Goal: Transaction & Acquisition: Purchase product/service

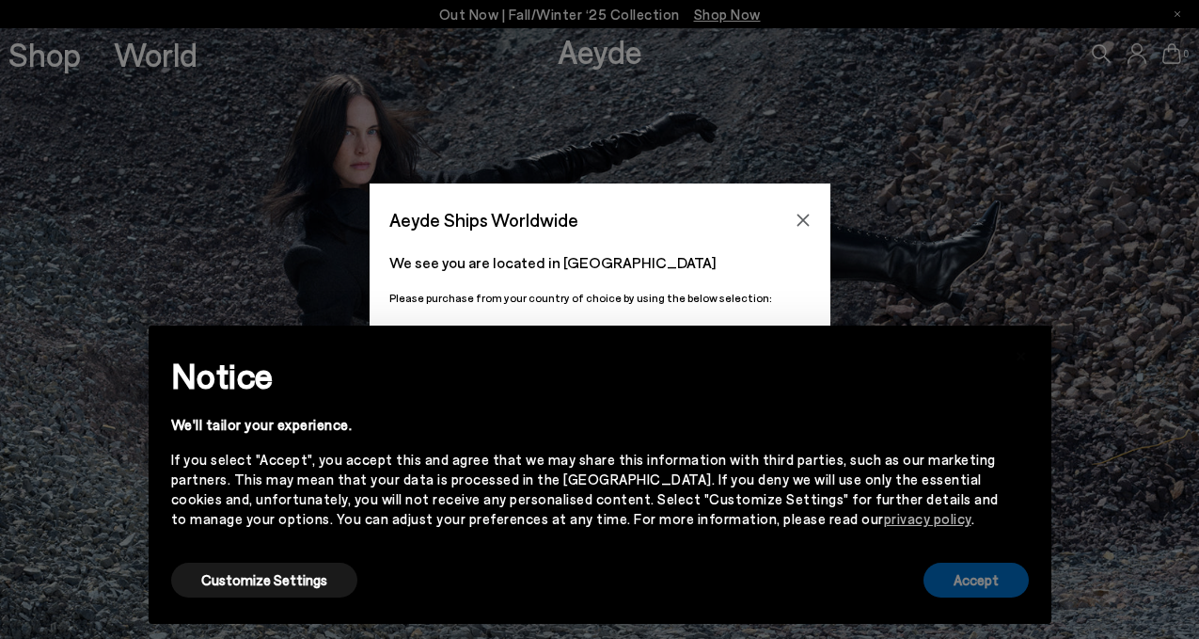
click at [966, 583] on button "Accept" at bounding box center [976, 579] width 105 height 35
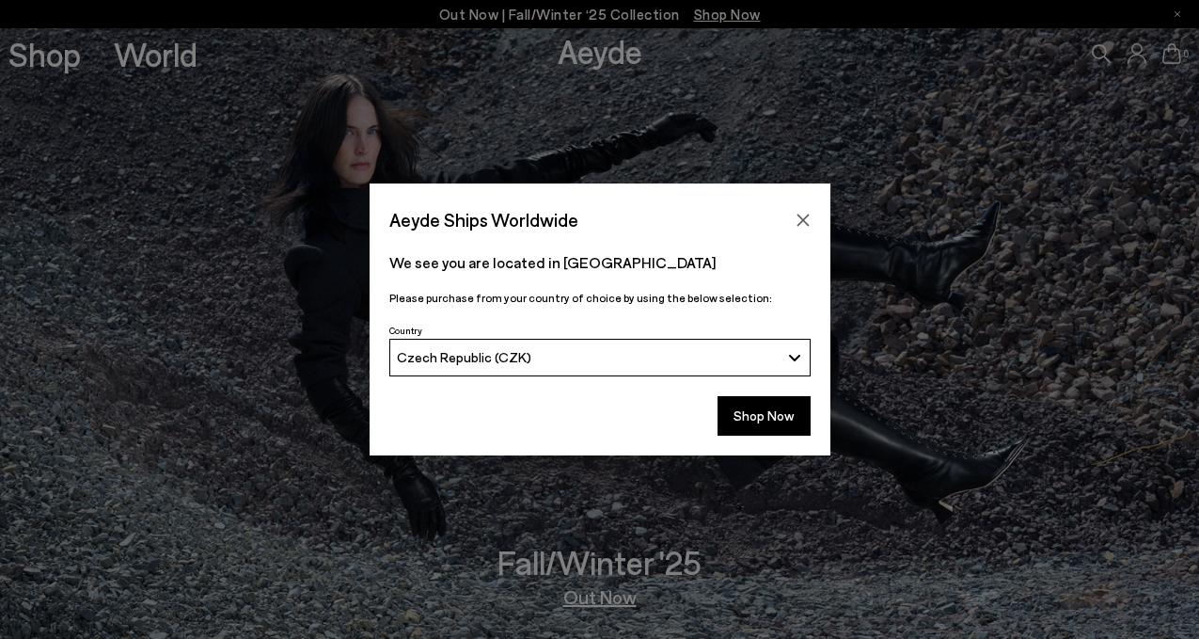
click at [722, 357] on div "Czech Republic (CZK)" at bounding box center [588, 357] width 383 height 16
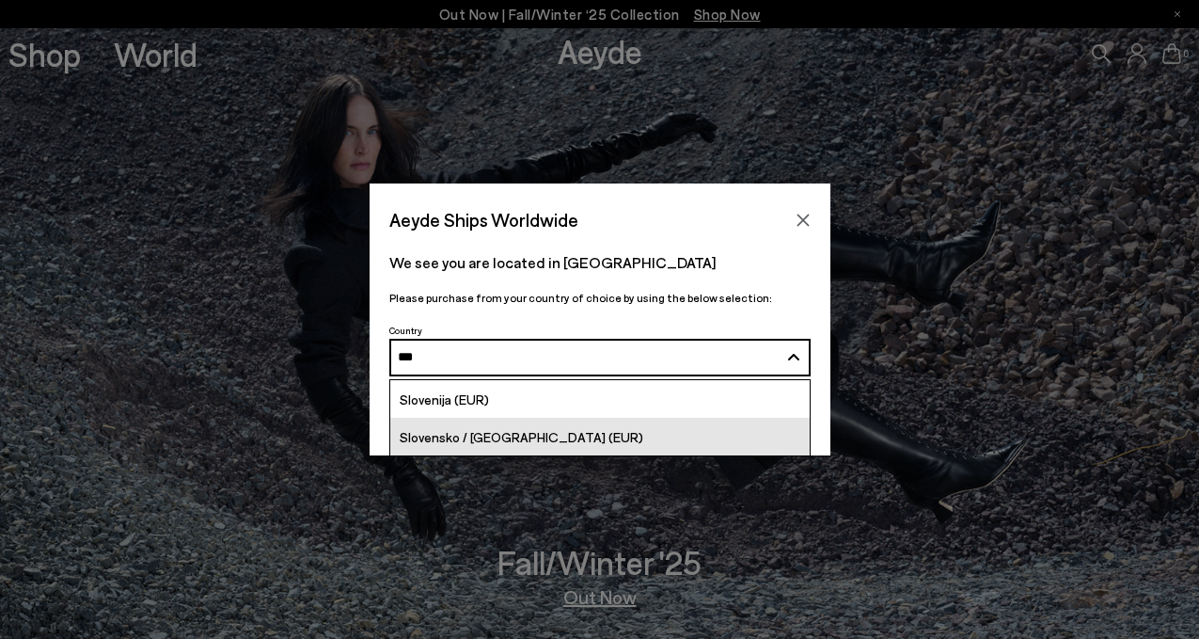
type input "***"
click at [572, 429] on link "Slovensko / [GEOGRAPHIC_DATA] (EUR)" at bounding box center [599, 437] width 419 height 38
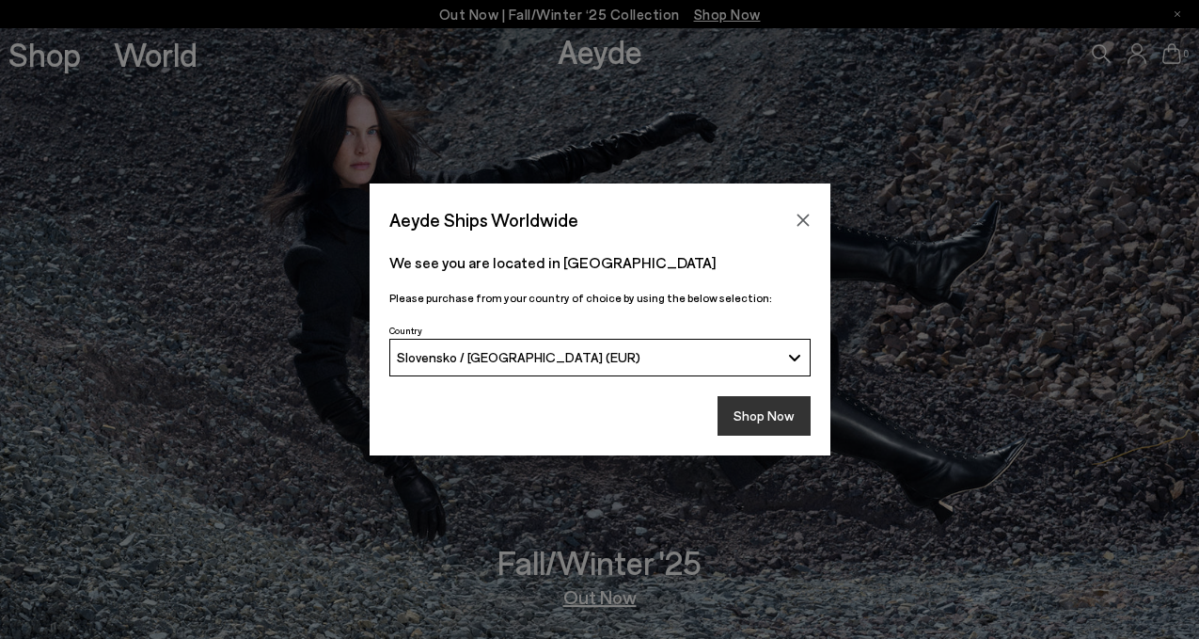
click at [769, 421] on button "Shop Now" at bounding box center [764, 416] width 93 height 40
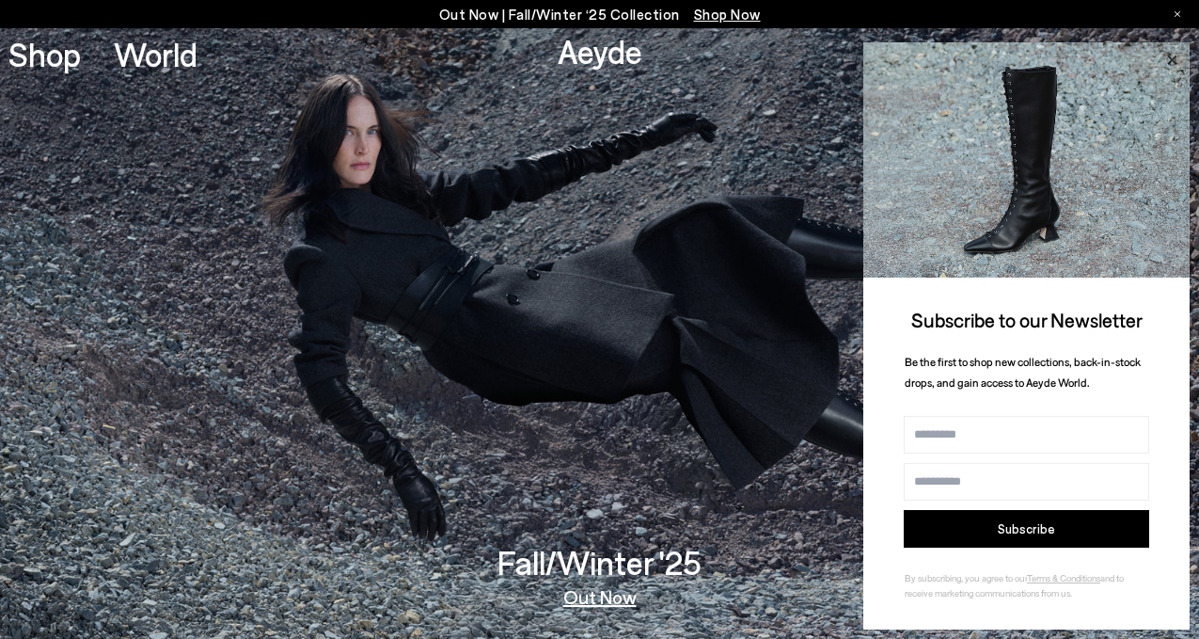
click at [1169, 61] on icon at bounding box center [1172, 60] width 24 height 24
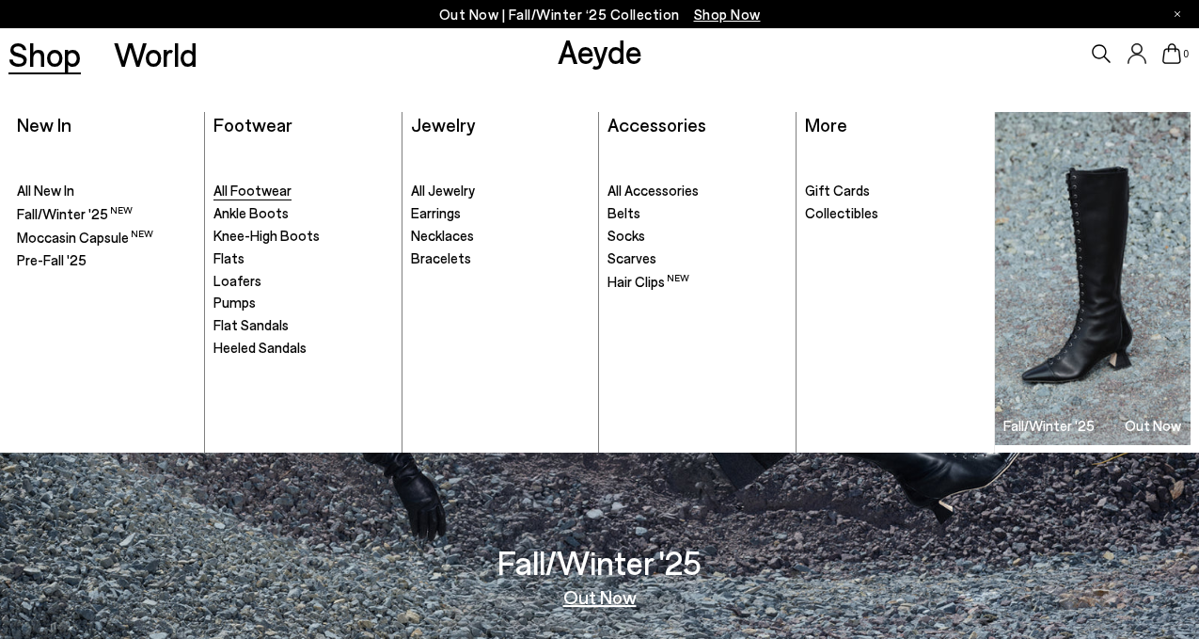
click at [272, 186] on span "All Footwear" at bounding box center [252, 190] width 78 height 17
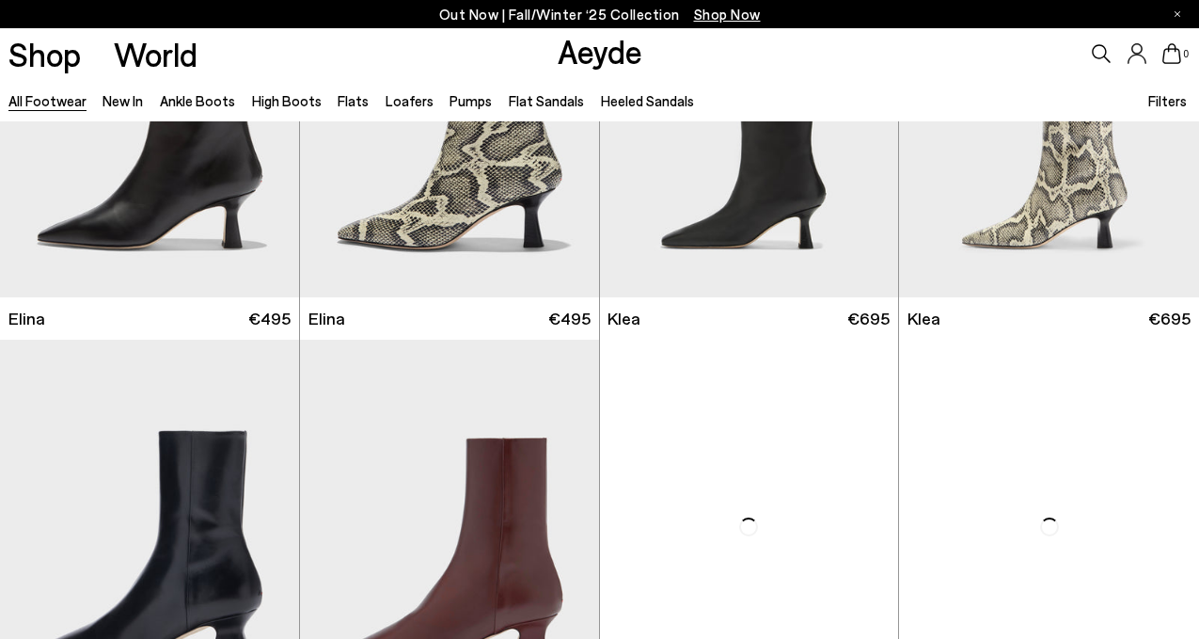
scroll to position [1706, 0]
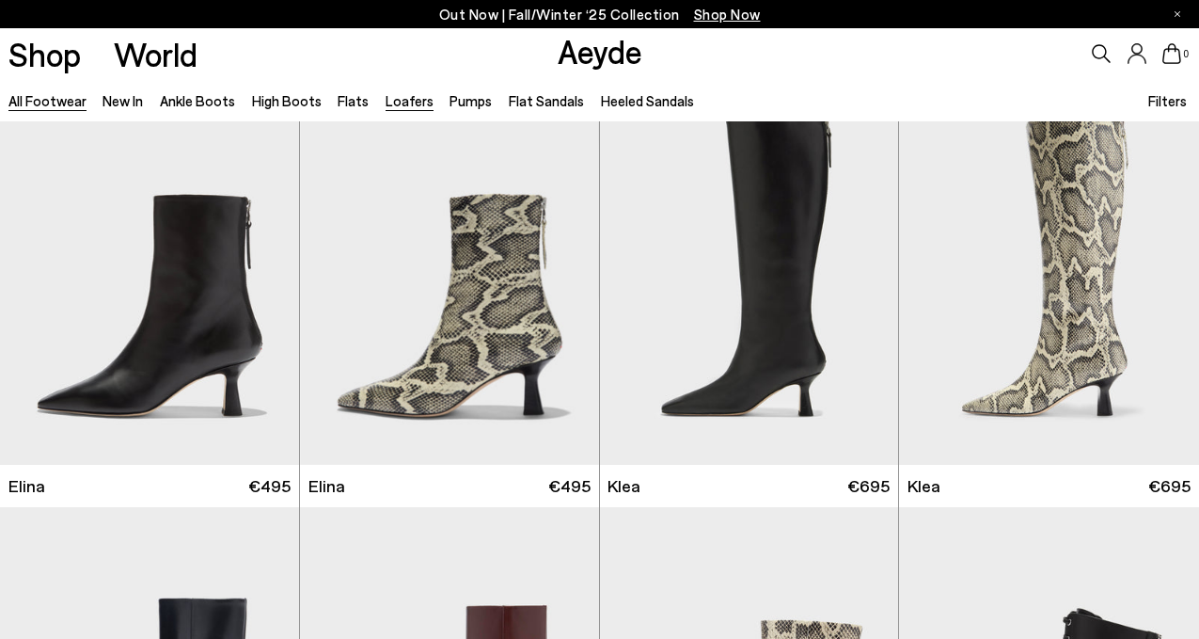
click at [401, 106] on link "Loafers" at bounding box center [410, 100] width 48 height 17
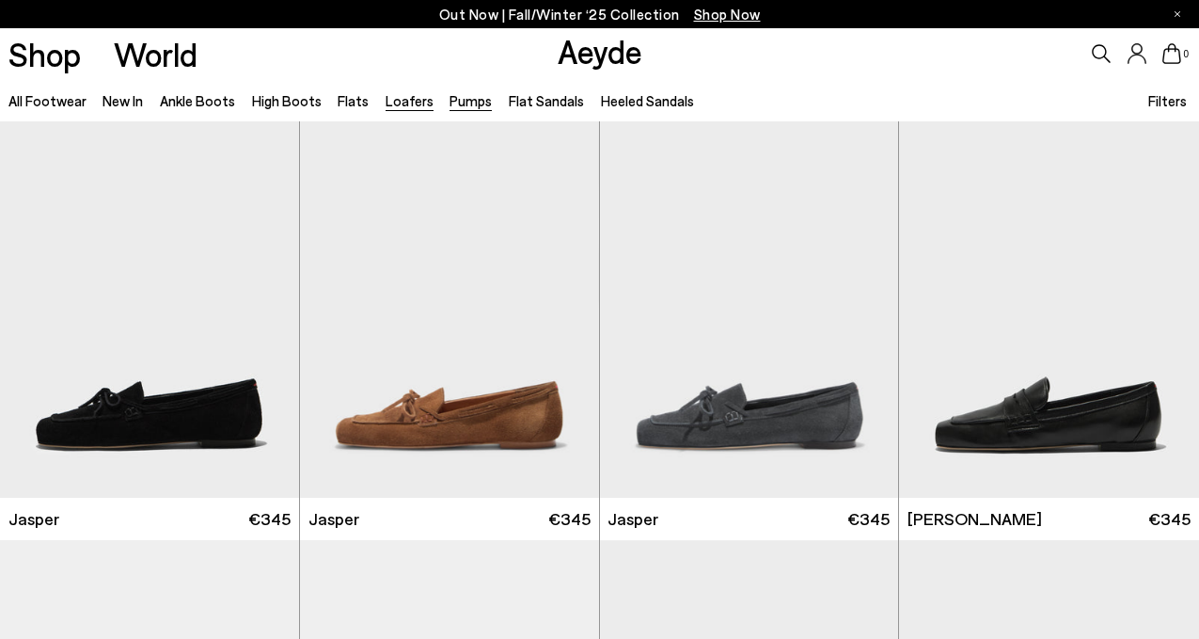
click at [451, 99] on link "Pumps" at bounding box center [471, 100] width 42 height 17
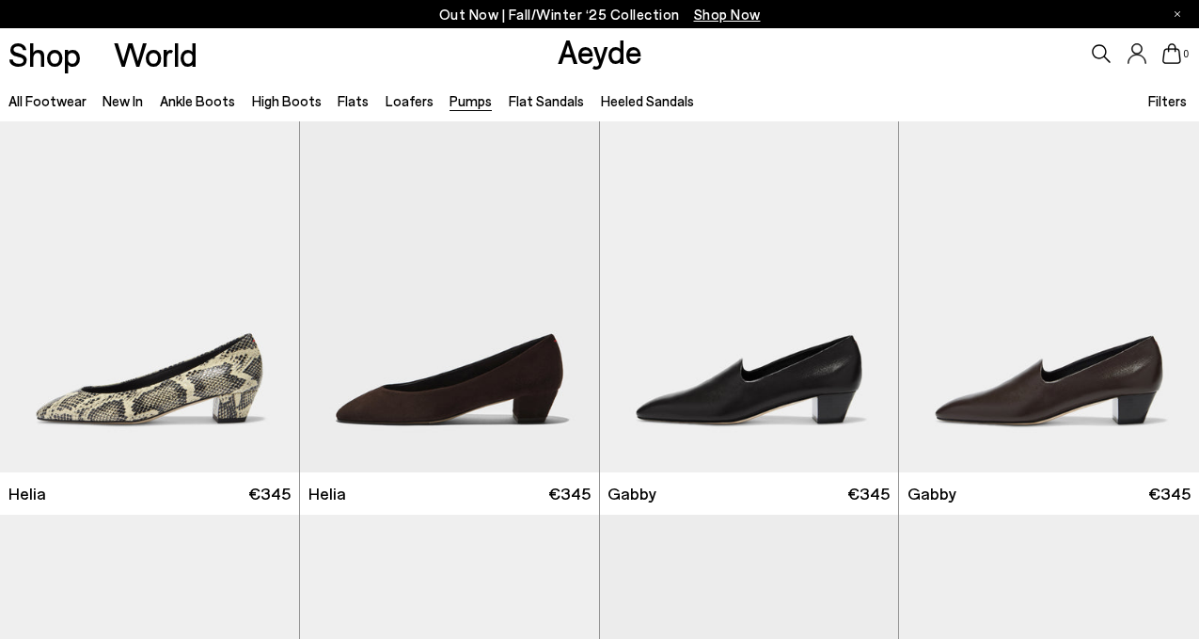
scroll to position [1288, 0]
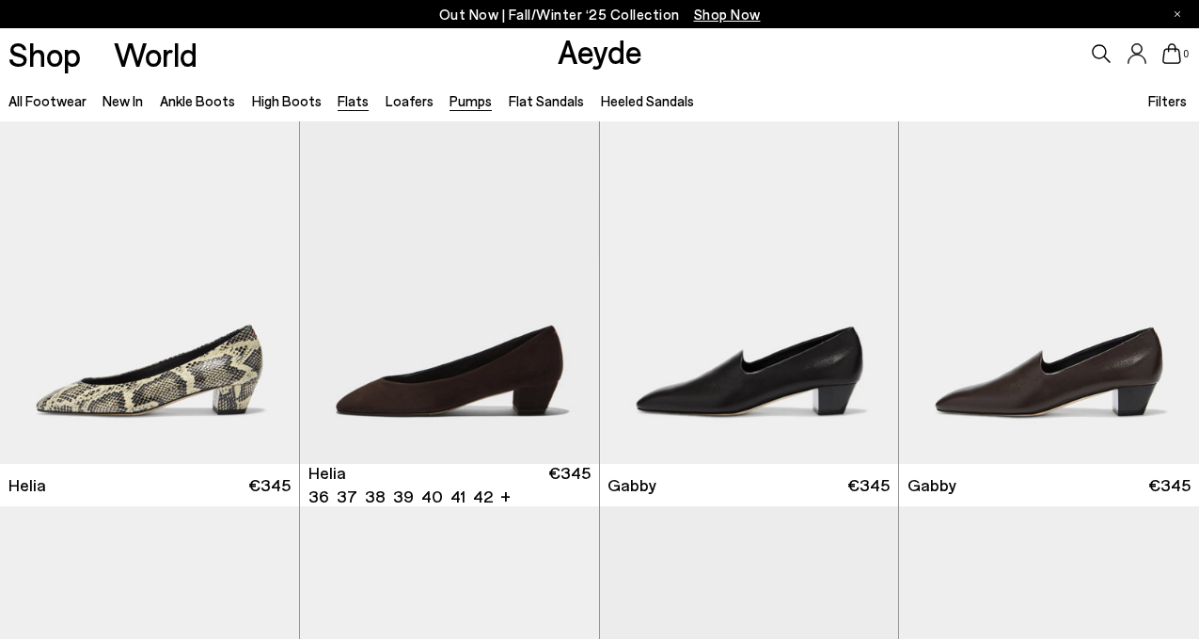
click at [341, 106] on link "Flats" at bounding box center [353, 100] width 31 height 17
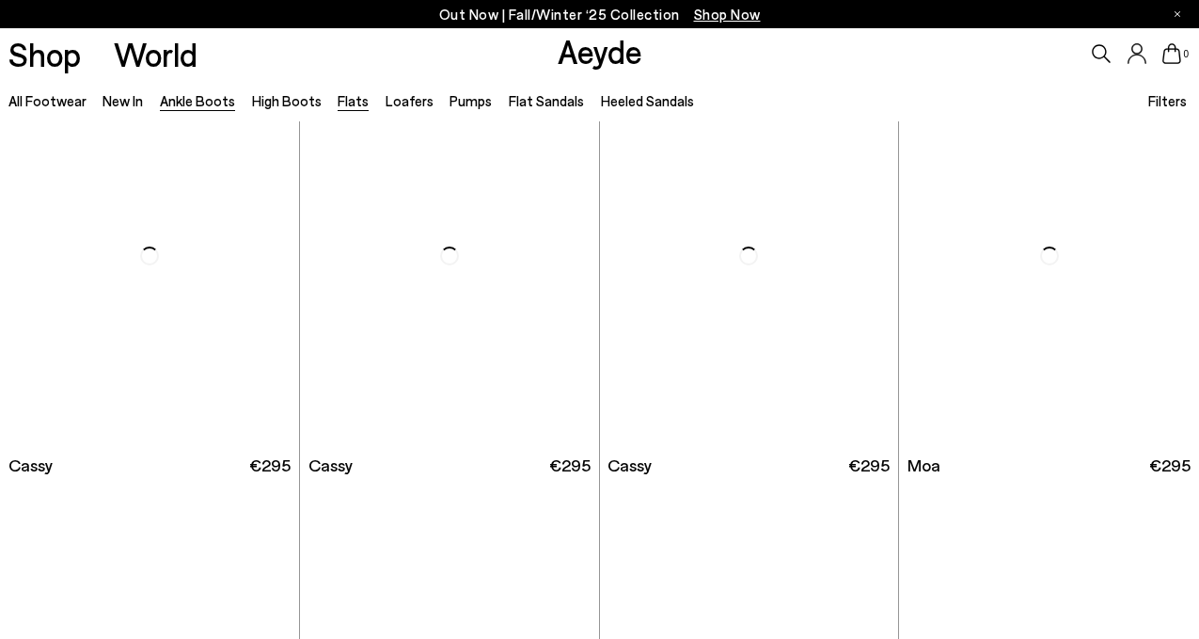
scroll to position [2562, 0]
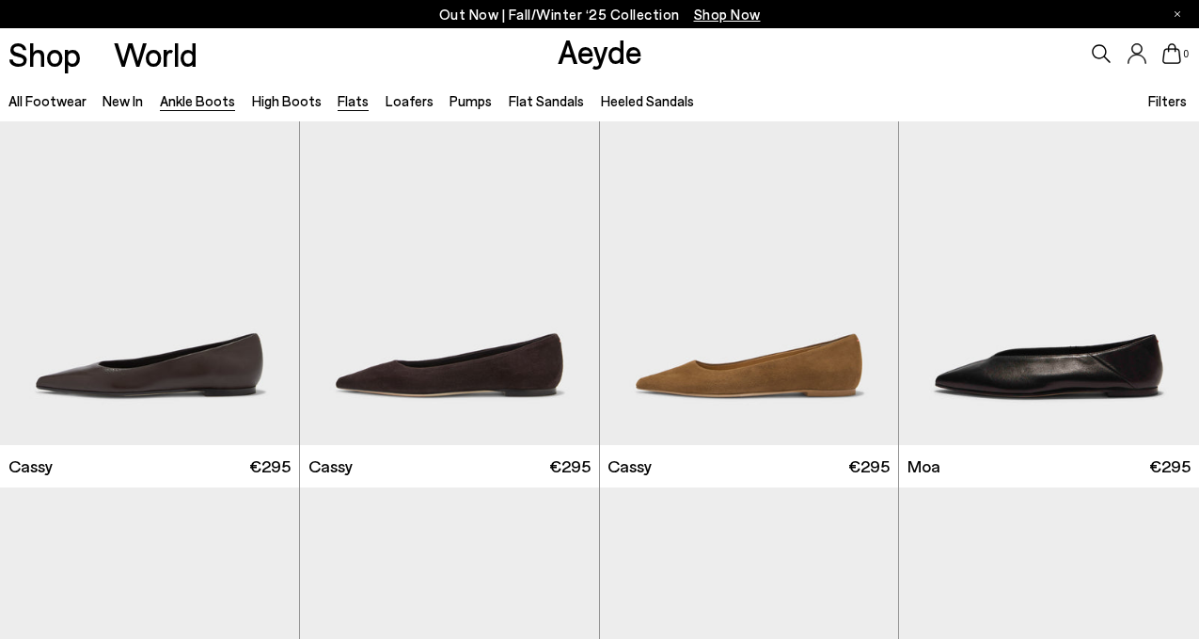
click at [205, 103] on link "Ankle Boots" at bounding box center [197, 100] width 75 height 17
